Goal: Navigation & Orientation: Understand site structure

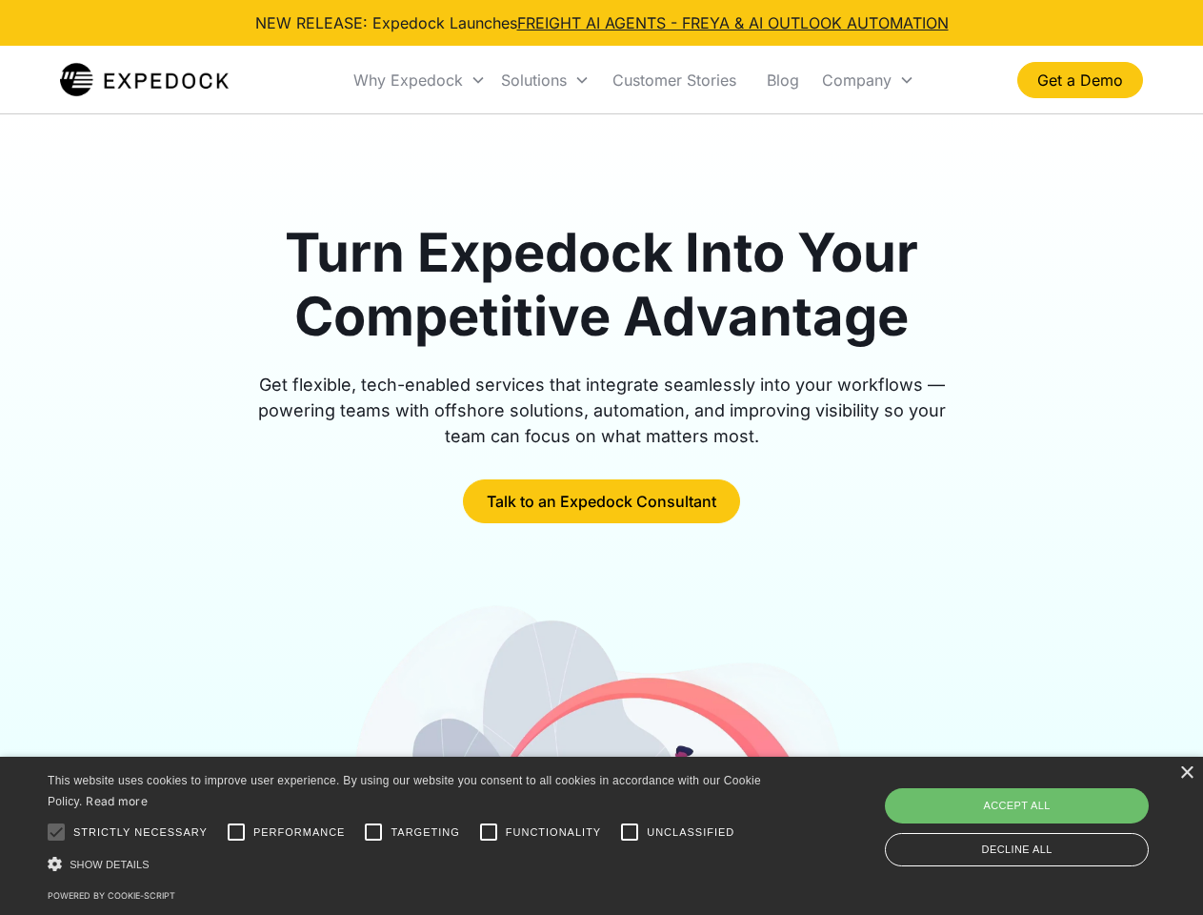
click at [420, 80] on div "Why Expedock" at bounding box center [408, 79] width 110 height 19
click at [545, 80] on div "Solutions" at bounding box center [534, 79] width 66 height 19
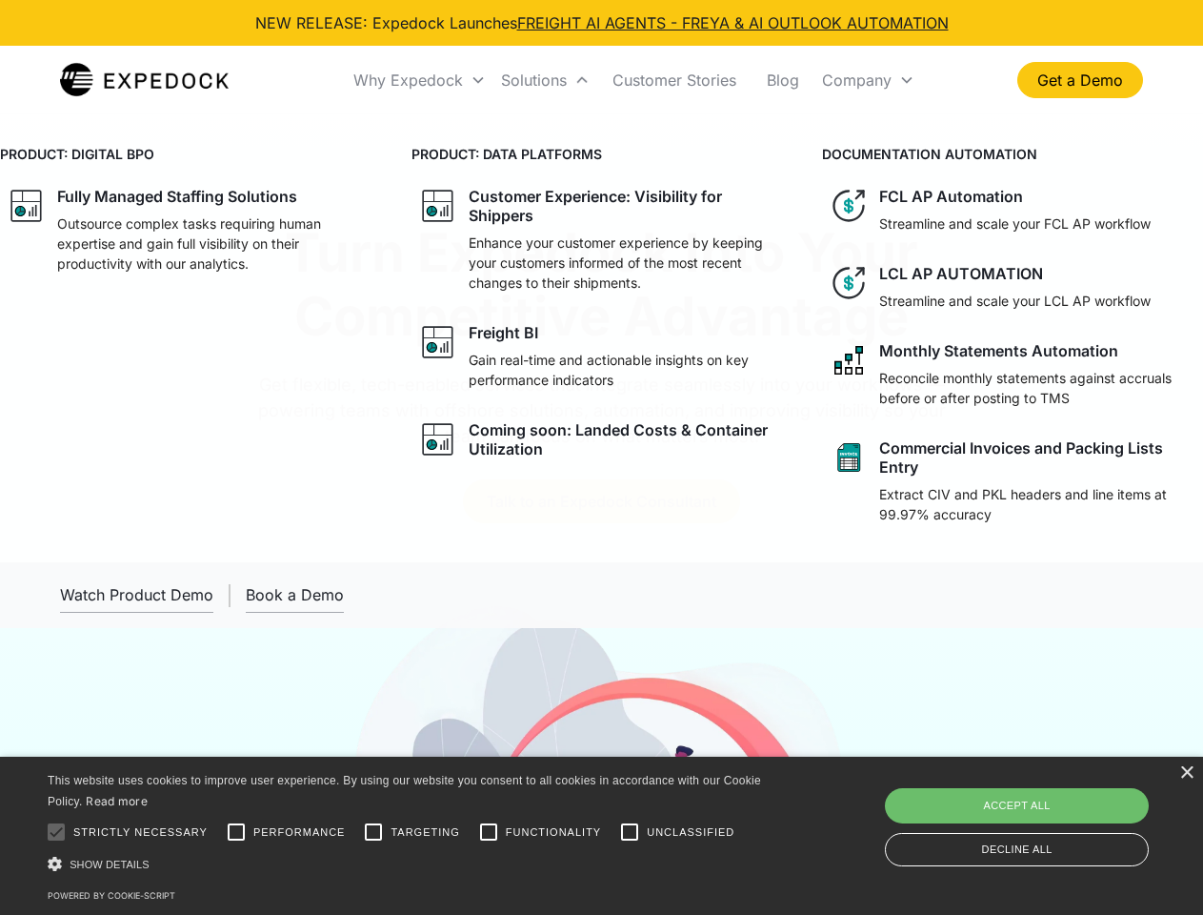
click at [868, 80] on div "Company" at bounding box center [857, 79] width 70 height 19
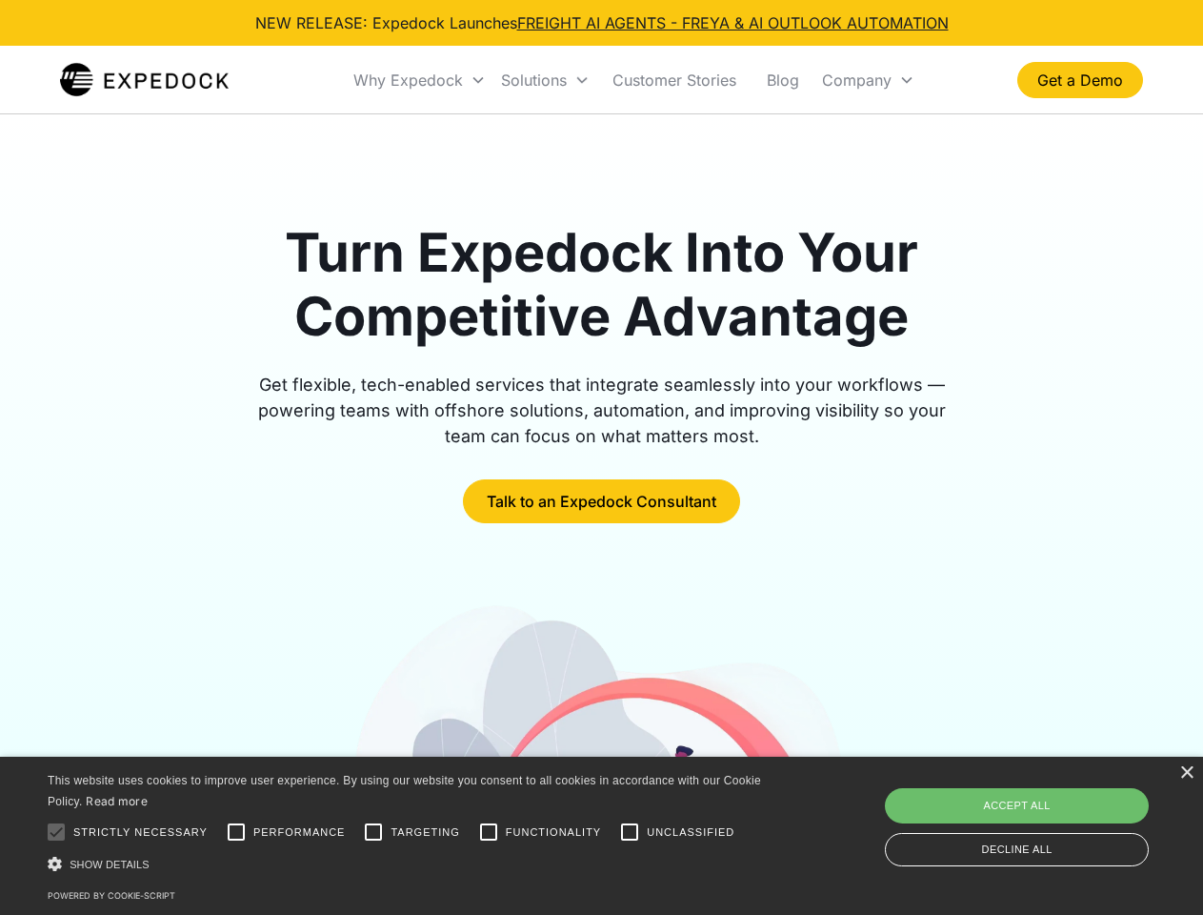
click at [56, 832] on div at bounding box center [56, 832] width 38 height 38
click at [236, 832] on input "Performance" at bounding box center [236, 832] width 38 height 38
checkbox input "true"
click at [373, 832] on input "Targeting" at bounding box center [373, 832] width 38 height 38
checkbox input "true"
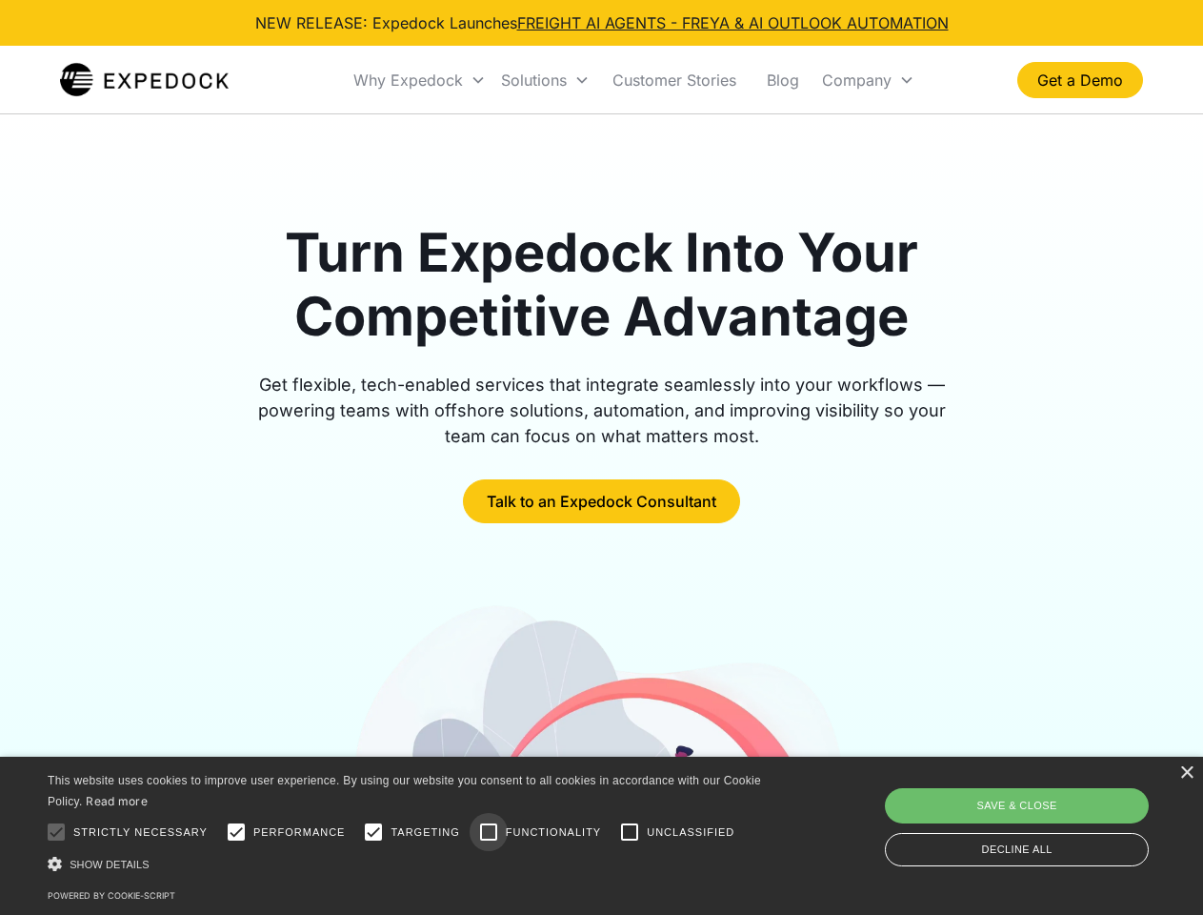
click at [489, 832] on input "Functionality" at bounding box center [489, 832] width 38 height 38
checkbox input "true"
click at [630, 832] on input "Unclassified" at bounding box center [630, 832] width 38 height 38
checkbox input "true"
click at [408, 863] on div "Show details Hide details" at bounding box center [408, 864] width 720 height 20
